Goal: Navigation & Orientation: Find specific page/section

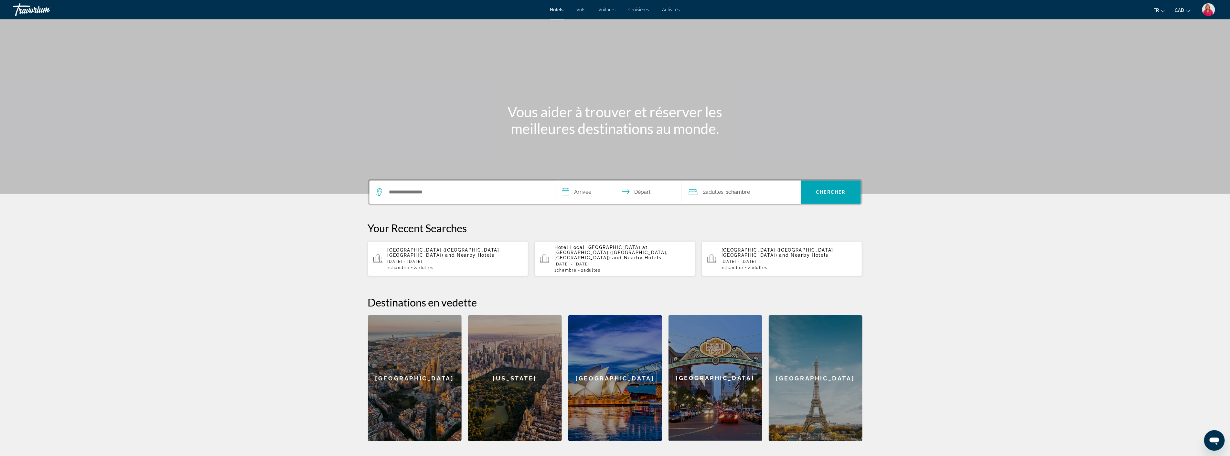
click at [640, 8] on span "Croisières" at bounding box center [639, 9] width 21 height 5
